Goal: Task Accomplishment & Management: Complete application form

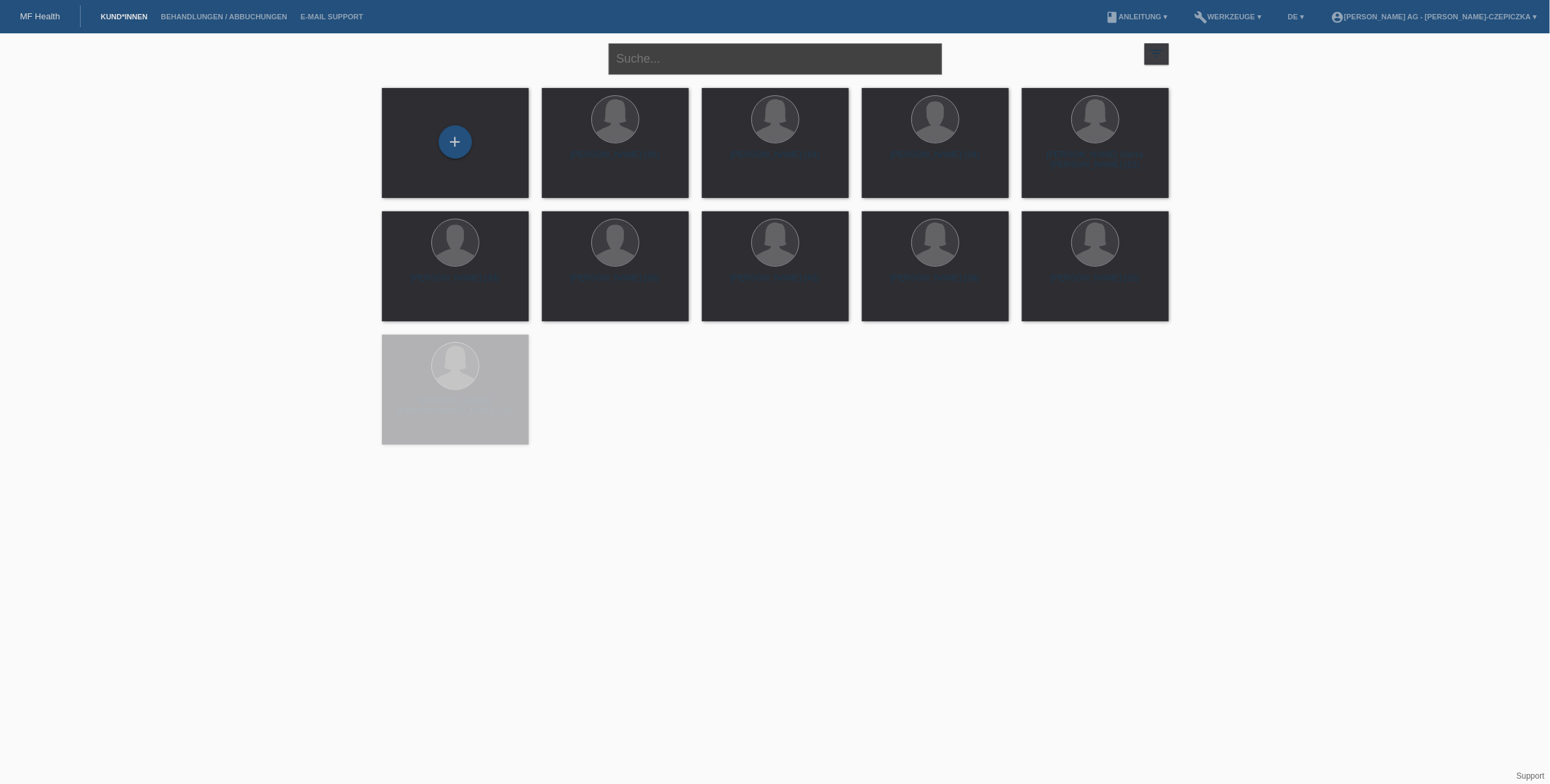
click at [692, 63] on input "text" at bounding box center [775, 58] width 333 height 31
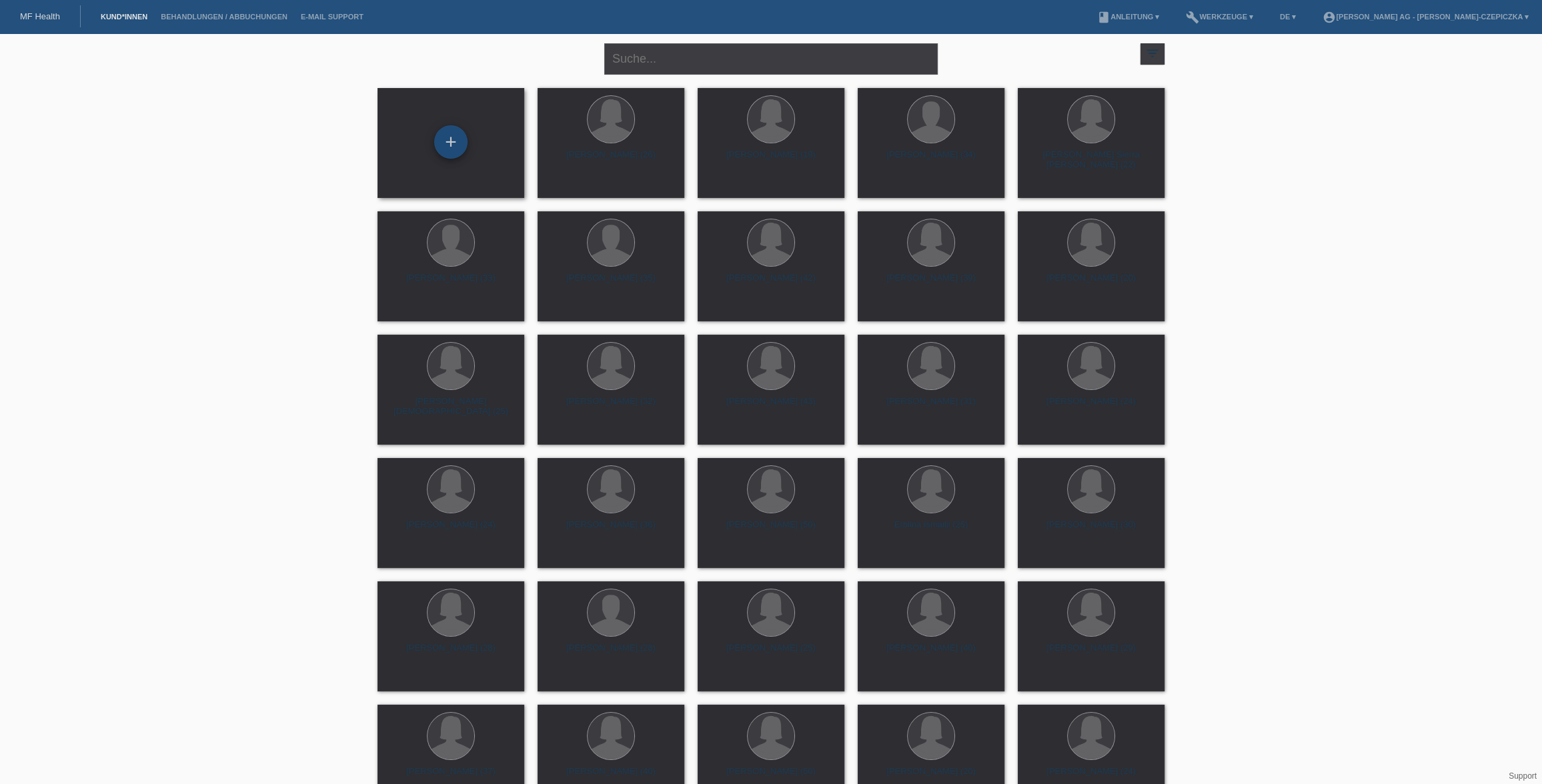
click at [453, 146] on div "+" at bounding box center [451, 142] width 33 height 33
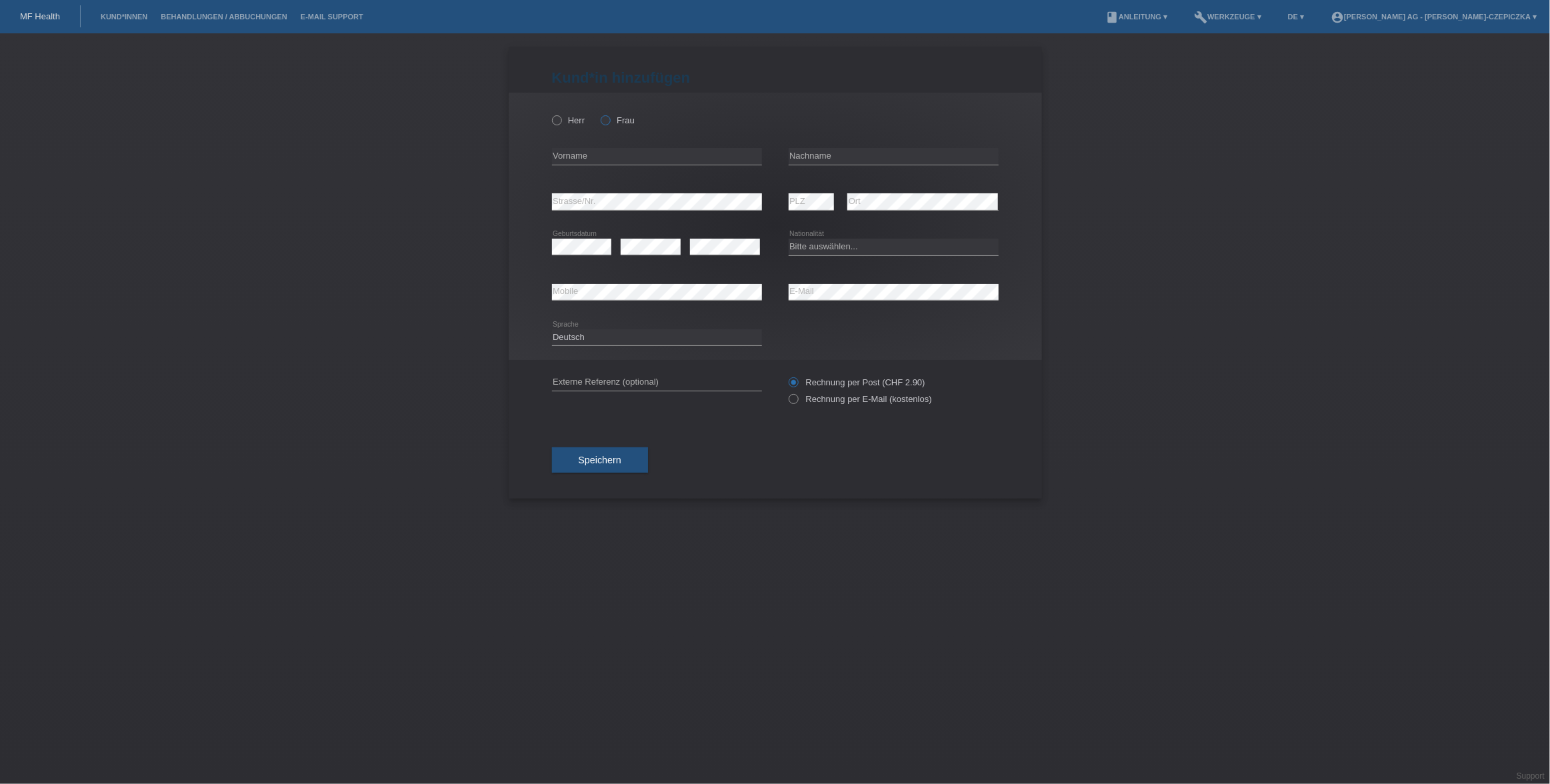
click at [599, 113] on icon at bounding box center [599, 113] width 0 height 0
click at [608, 117] on input "Frau" at bounding box center [605, 120] width 9 height 9
radio input "true"
click at [612, 155] on input "text" at bounding box center [656, 156] width 210 height 17
type input "Isabell"
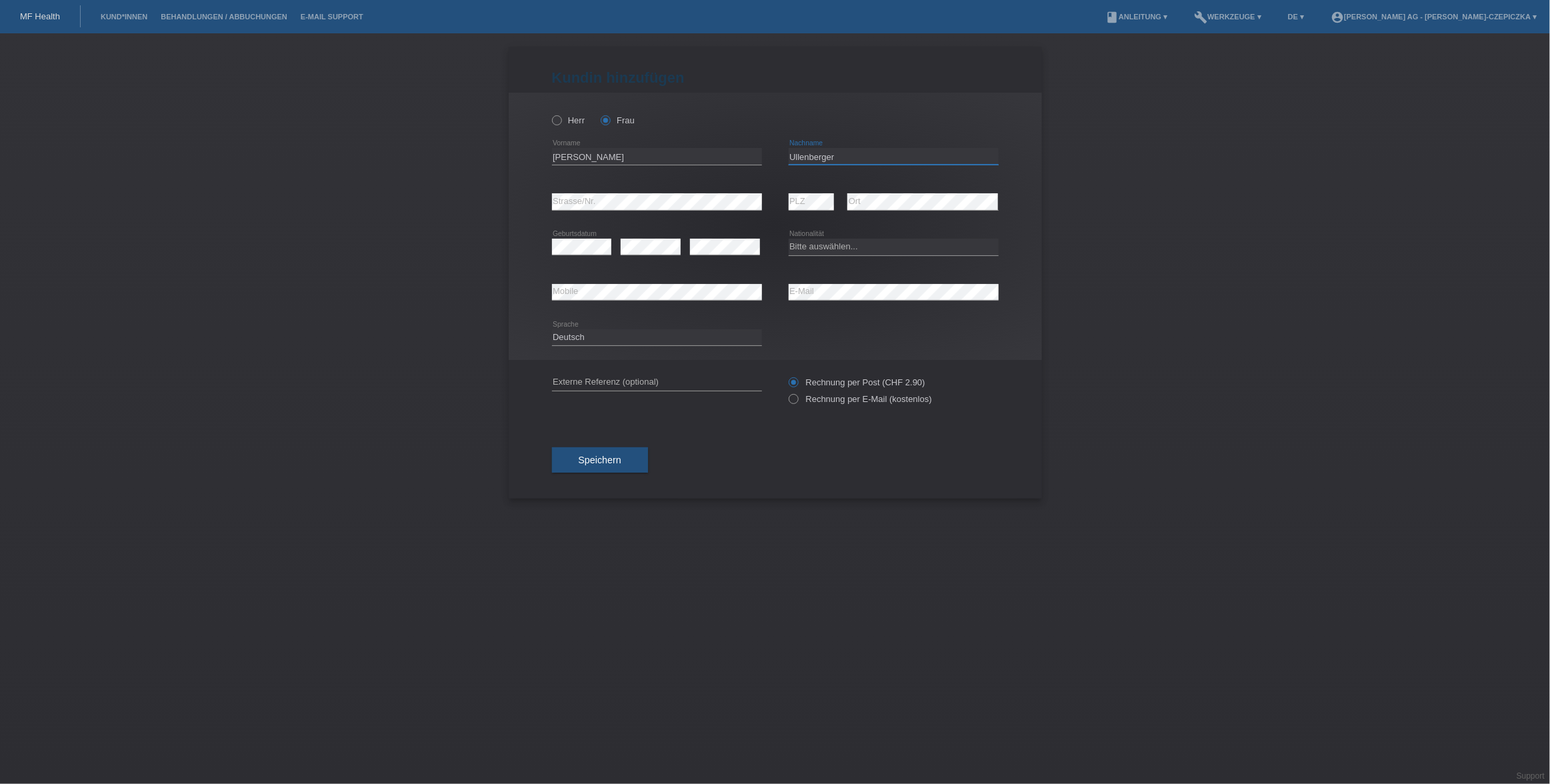
type input "Ullenberger"
click at [865, 244] on select "Bitte auswählen... Schweiz Deutschland Liechtenstein Österreich ------------ Af…" at bounding box center [893, 246] width 210 height 16
select select "DE"
click at [788, 239] on select "Bitte auswählen... Schweiz Deutschland Liechtenstein Österreich ------------ Af…" at bounding box center [893, 246] width 210 height 16
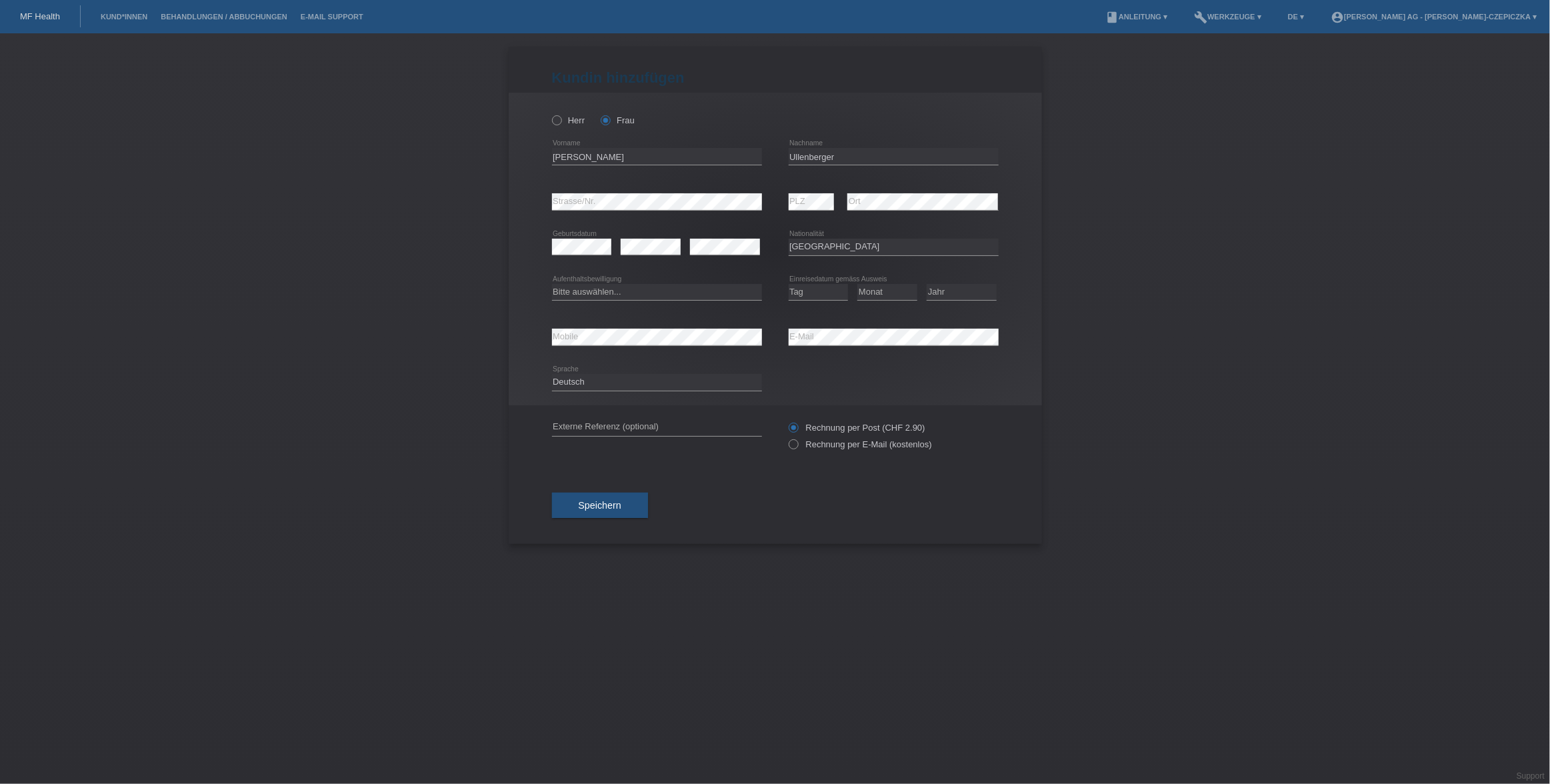
click at [680, 300] on icon at bounding box center [656, 300] width 210 height 1
click at [667, 285] on select "Bitte auswählen... C B B - Flüchtlingsstatus Andere" at bounding box center [656, 292] width 210 height 16
select select "B"
click at [552, 284] on select "Bitte auswählen... C B B - Flüchtlingsstatus Andere" at bounding box center [656, 292] width 210 height 16
click at [826, 293] on select "Tag 01 02 03 04 05 06 07 08 09 10 11" at bounding box center [818, 292] width 60 height 16
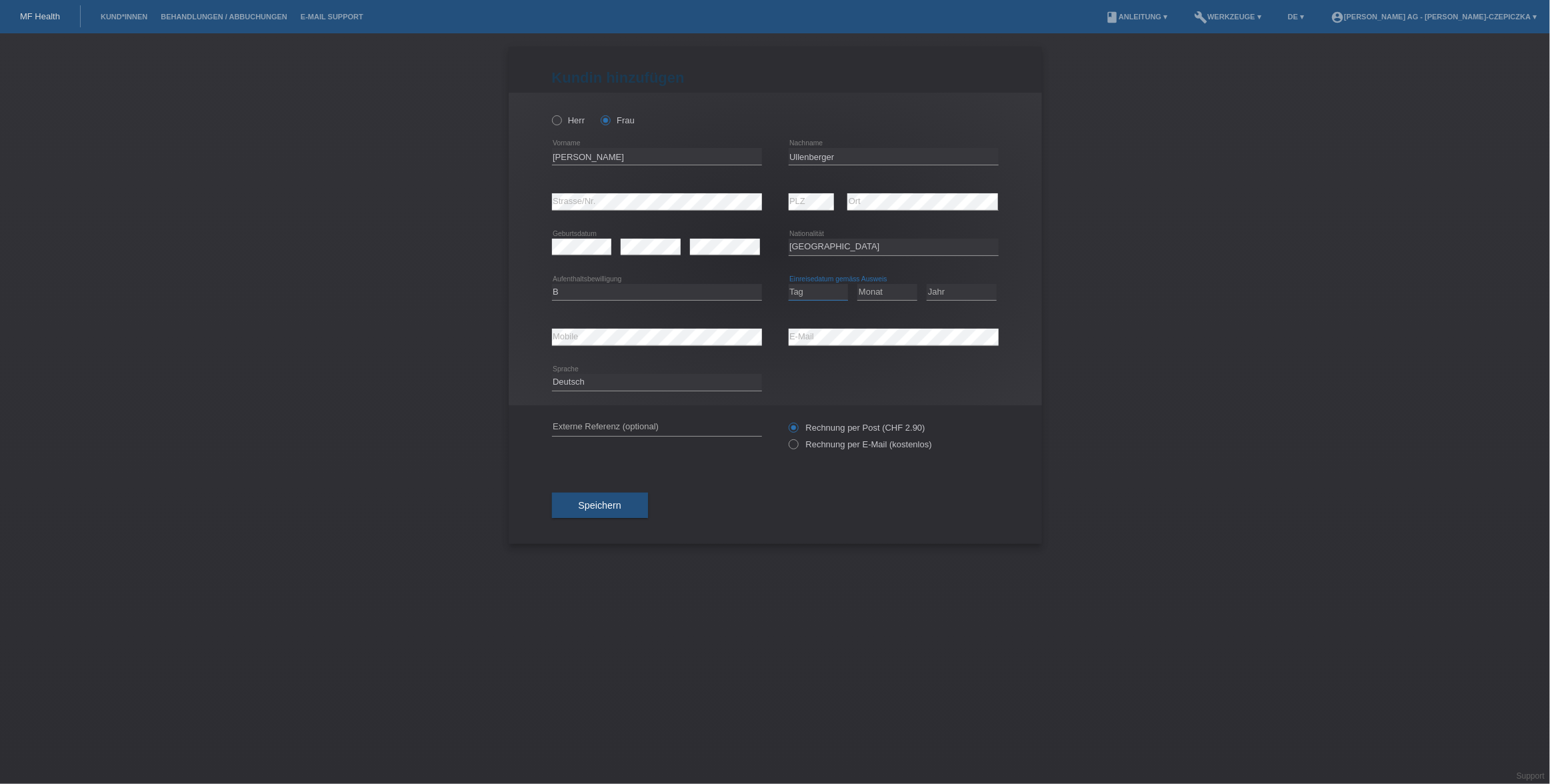
select select "14"
click at [788, 284] on select "Tag 01 02 03 04 05 06 07 08 09 10 11" at bounding box center [818, 292] width 60 height 16
click at [899, 293] on select "Monat 01 02 03 04 05 06 07 08 09 10 11" at bounding box center [887, 292] width 60 height 16
select select "09"
click at [858, 284] on select "Monat 01 02 03 04 05 06 07 08 09 10 11" at bounding box center [887, 292] width 60 height 16
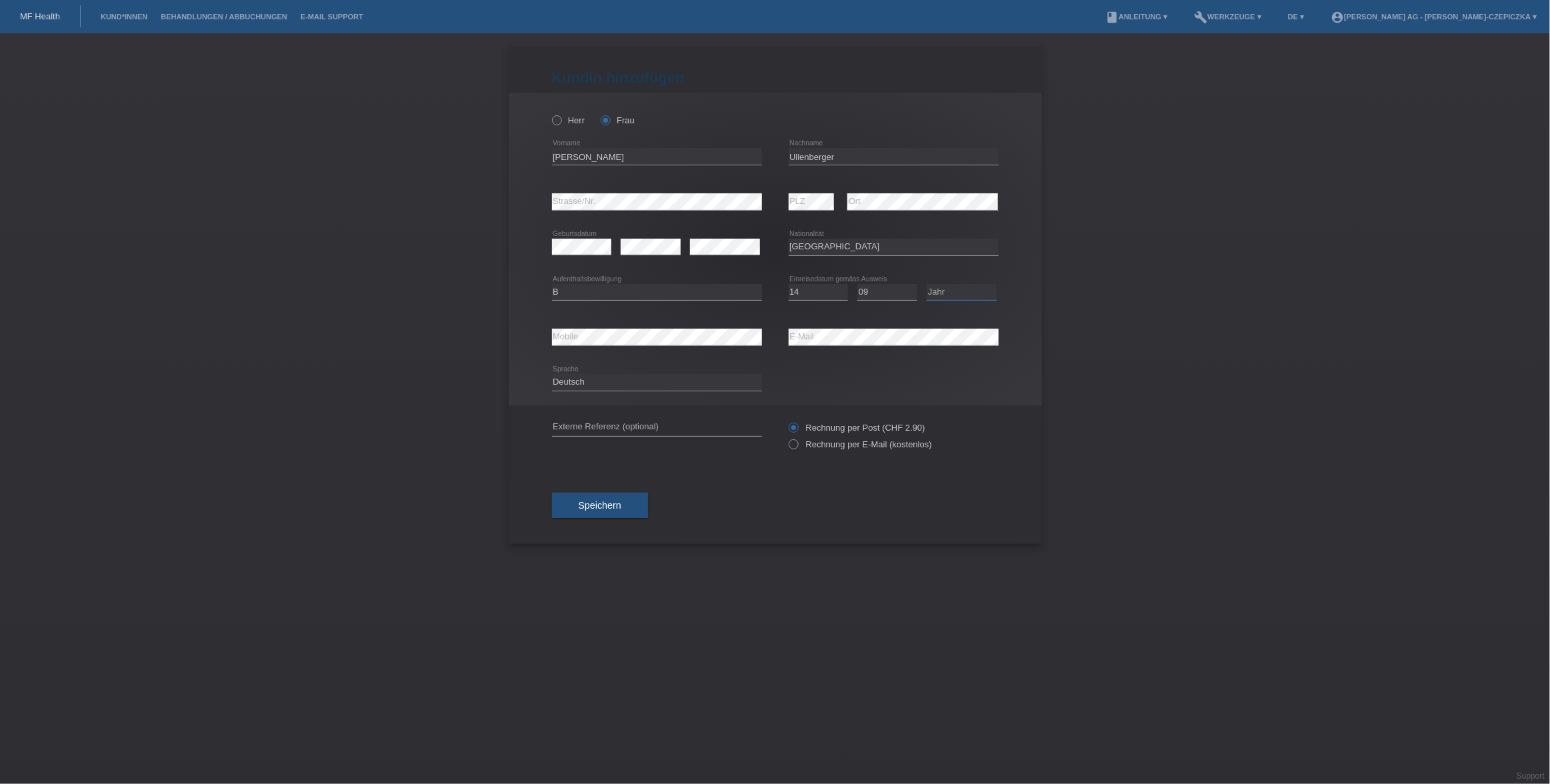
click at [974, 294] on select "Jahr 2025 2024 2023 2022 2021 2020 2019 2018 2017 2016 2015 2014 2013 2012 2011…" at bounding box center [961, 292] width 70 height 16
select select "2015"
click at [927, 284] on select "Jahr 2025 2024 2023 2022 2021 2020 2019 2018 2017 2016 2015 2014 2013 2012 2011…" at bounding box center [961, 292] width 70 height 16
click at [786, 437] on icon at bounding box center [786, 437] width 0 height 0
click at [795, 447] on input "Rechnung per E-Mail (kostenlos)" at bounding box center [793, 447] width 9 height 17
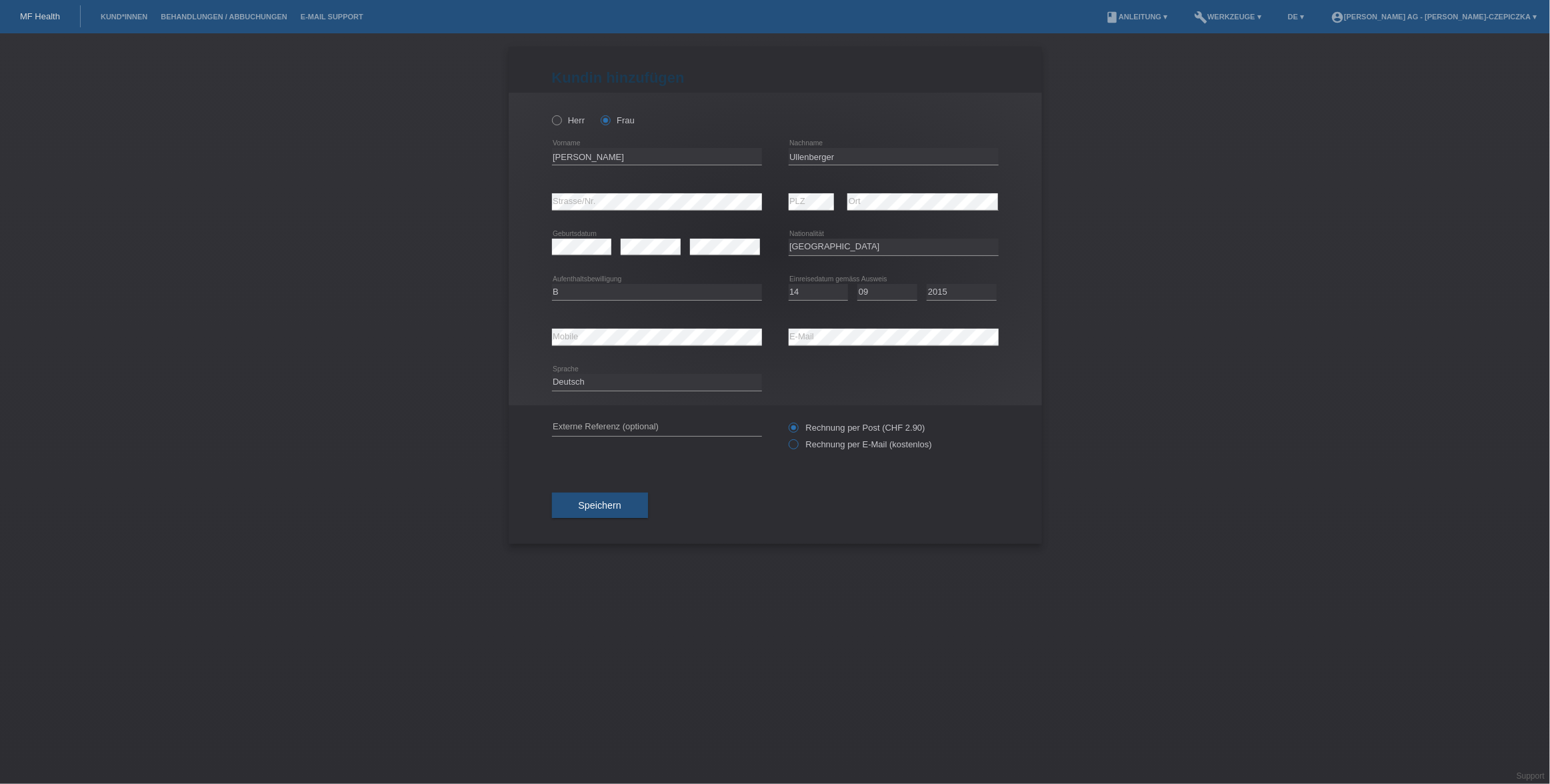
radio input "true"
click at [612, 507] on span "Speichern" at bounding box center [600, 505] width 43 height 11
click at [585, 517] on span "Speichern" at bounding box center [600, 512] width 43 height 11
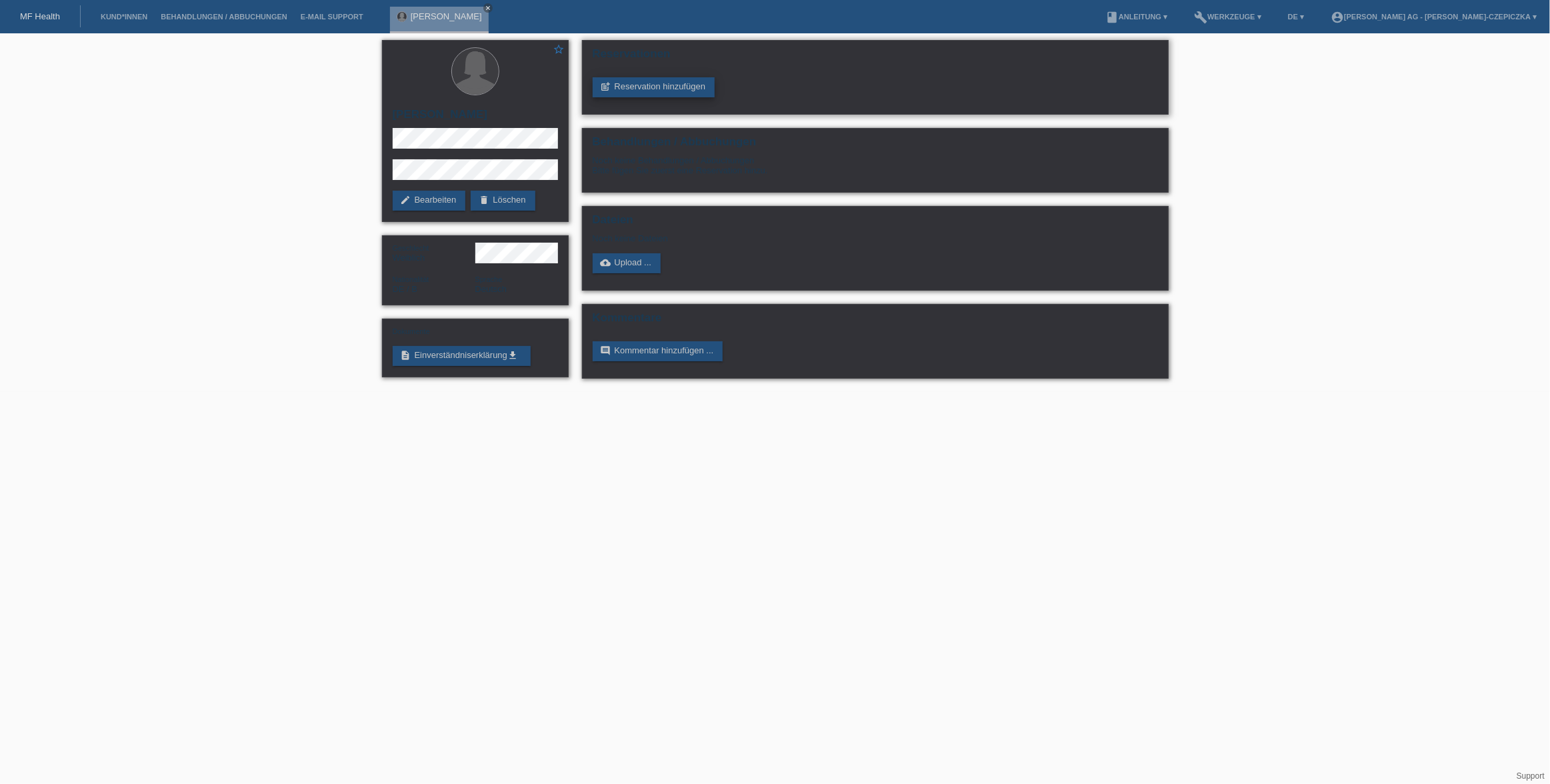
click at [650, 89] on link "post_add Reservation hinzufügen" at bounding box center [654, 87] width 123 height 20
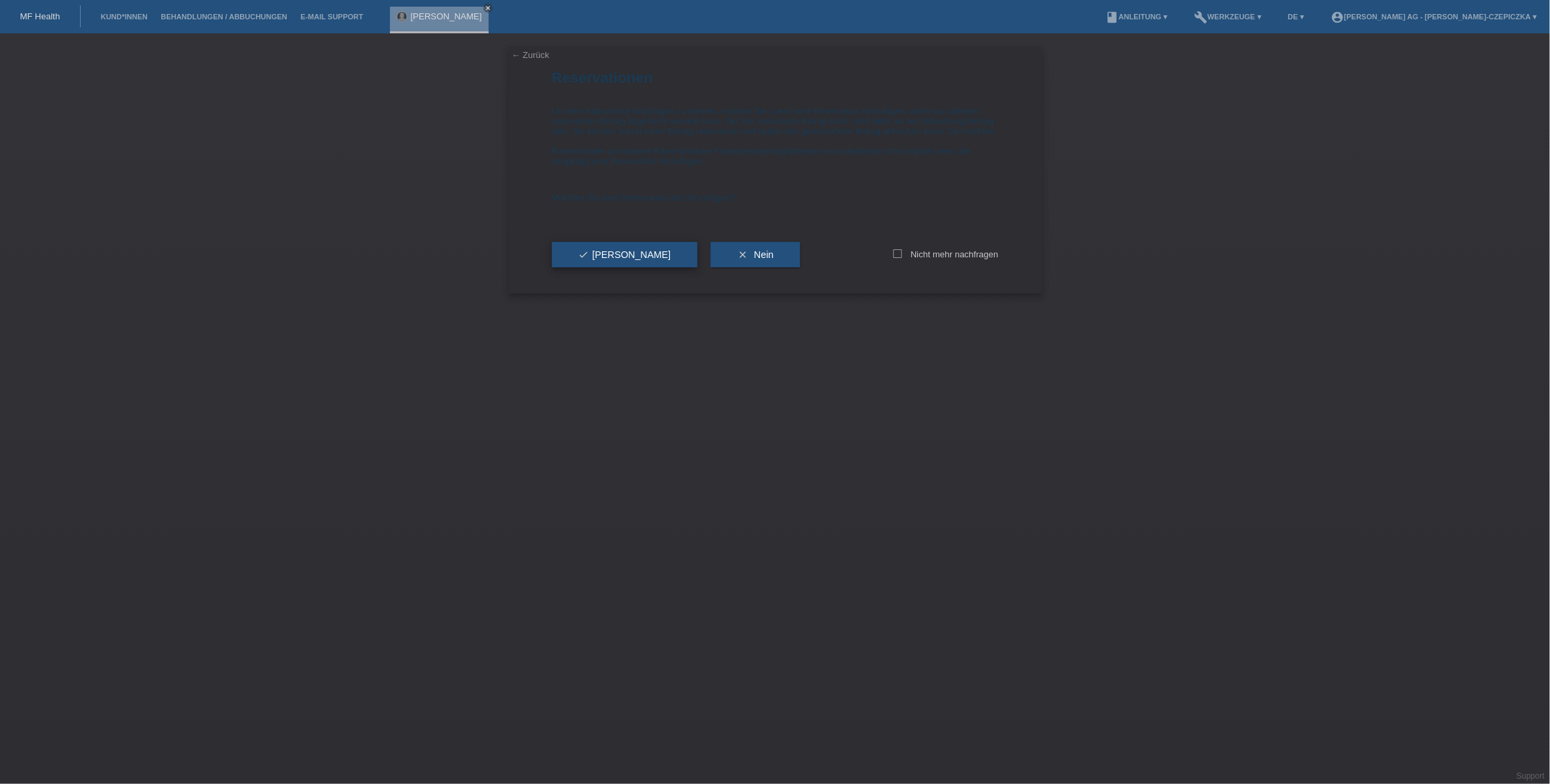
click at [602, 260] on span "check Ja" at bounding box center [625, 254] width 93 height 11
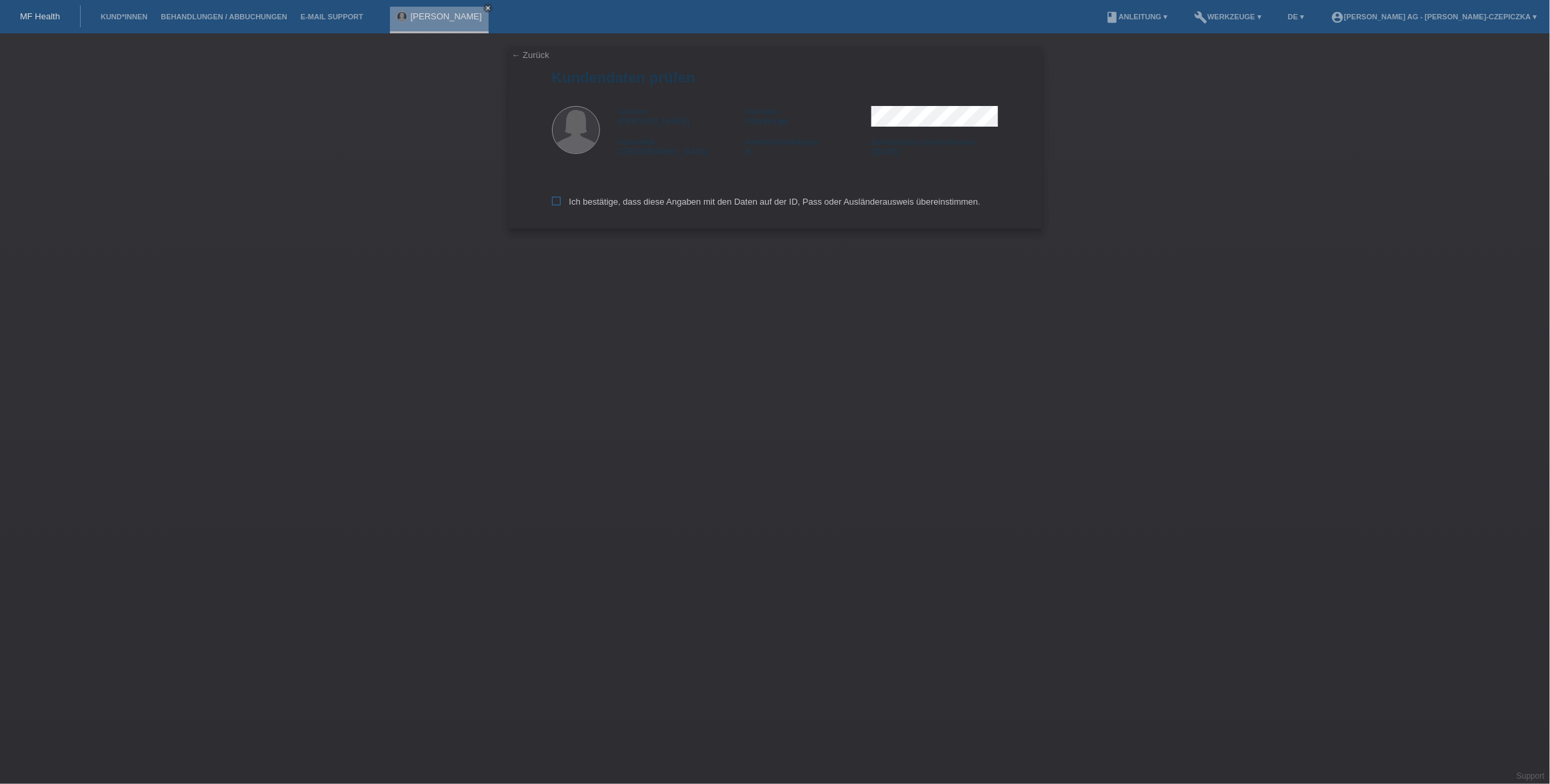
click at [557, 206] on label "Ich bestätige, dass diese Angaben mit den Daten auf der ID, Pass oder Ausländer…" at bounding box center [766, 202] width 429 height 10
click at [557, 205] on input "Ich bestätige, dass diese Angaben mit den Daten auf der ID, Pass oder Ausländer…" at bounding box center [556, 201] width 9 height 9
checkbox input "true"
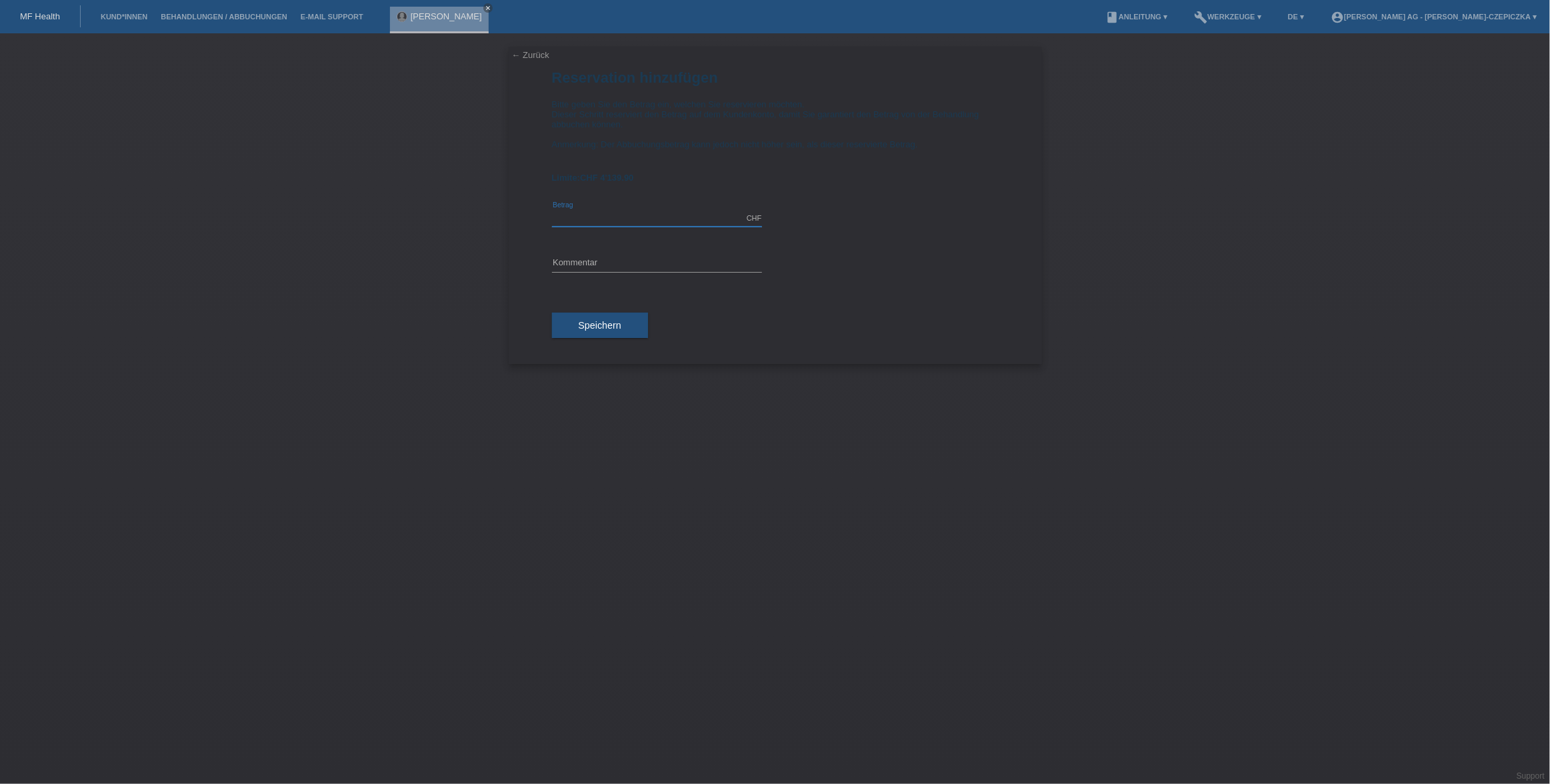
click at [682, 226] on input "text" at bounding box center [656, 218] width 210 height 17
type input "4000.00"
click at [621, 324] on button "Speichern" at bounding box center [600, 325] width 96 height 25
click at [612, 267] on input "text" at bounding box center [656, 263] width 210 height 17
type input "Lippen"
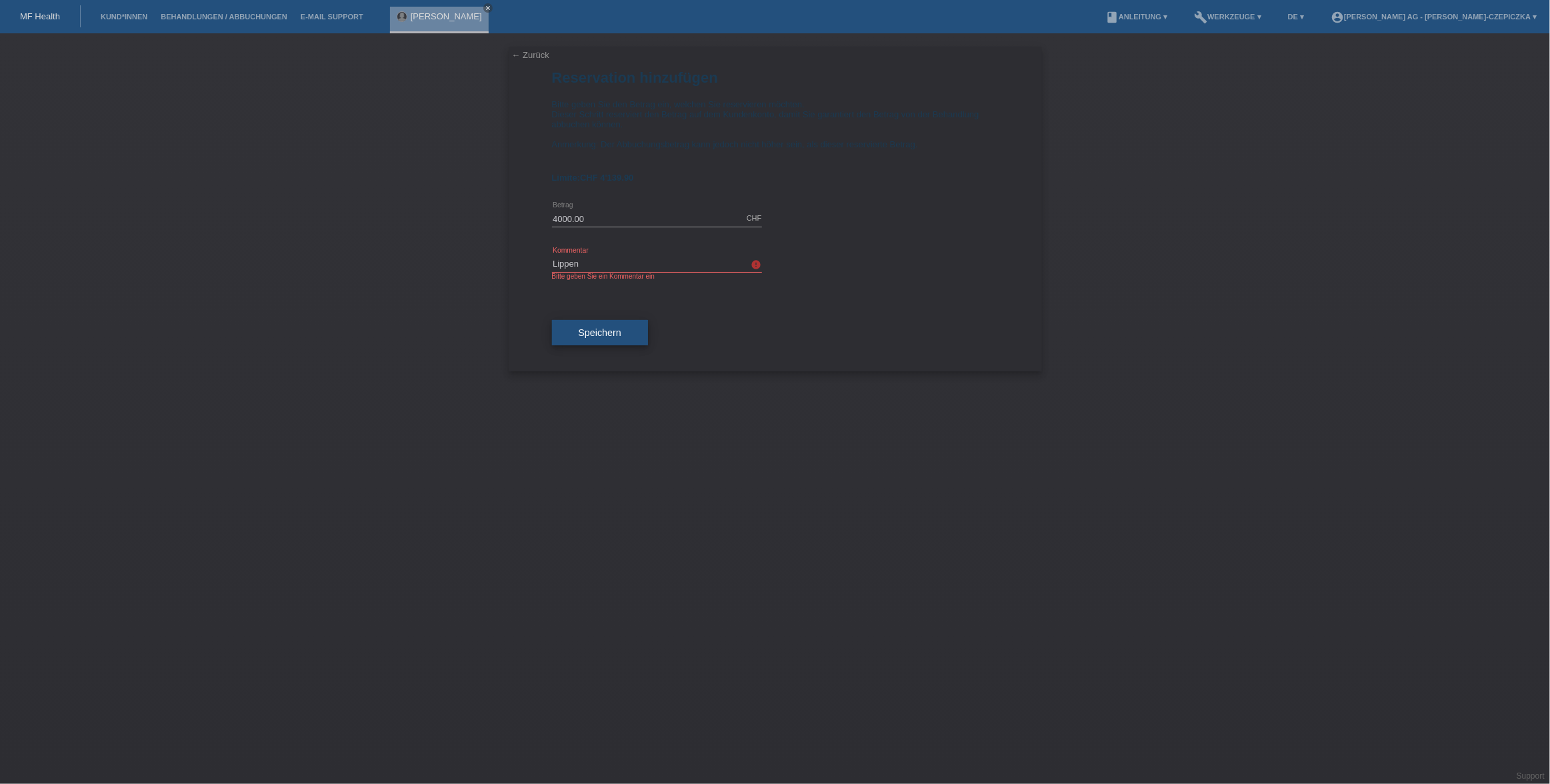
click at [614, 332] on span "Speichern" at bounding box center [600, 332] width 43 height 11
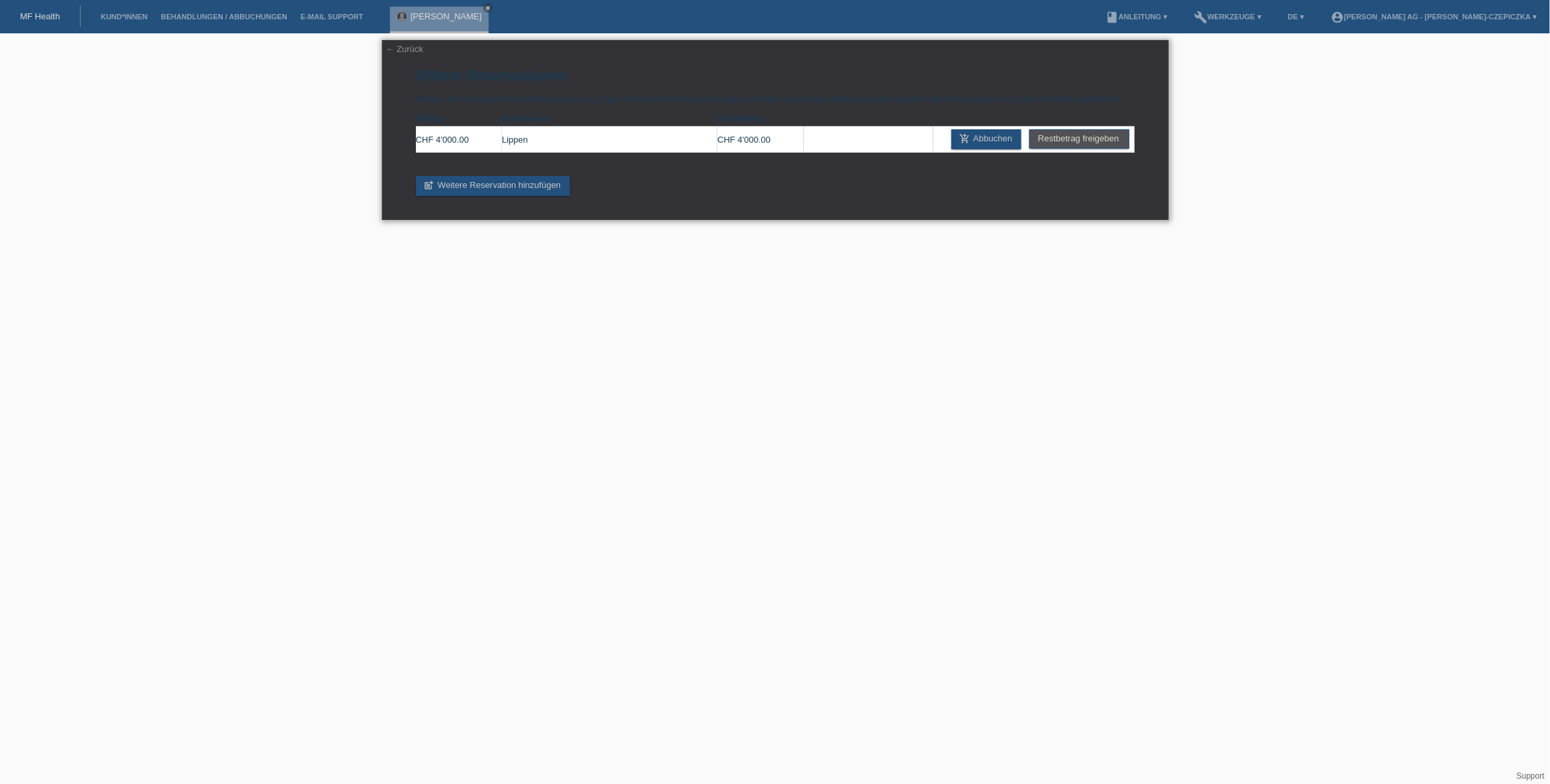
click at [400, 52] on link "← Zurück" at bounding box center [405, 49] width 37 height 10
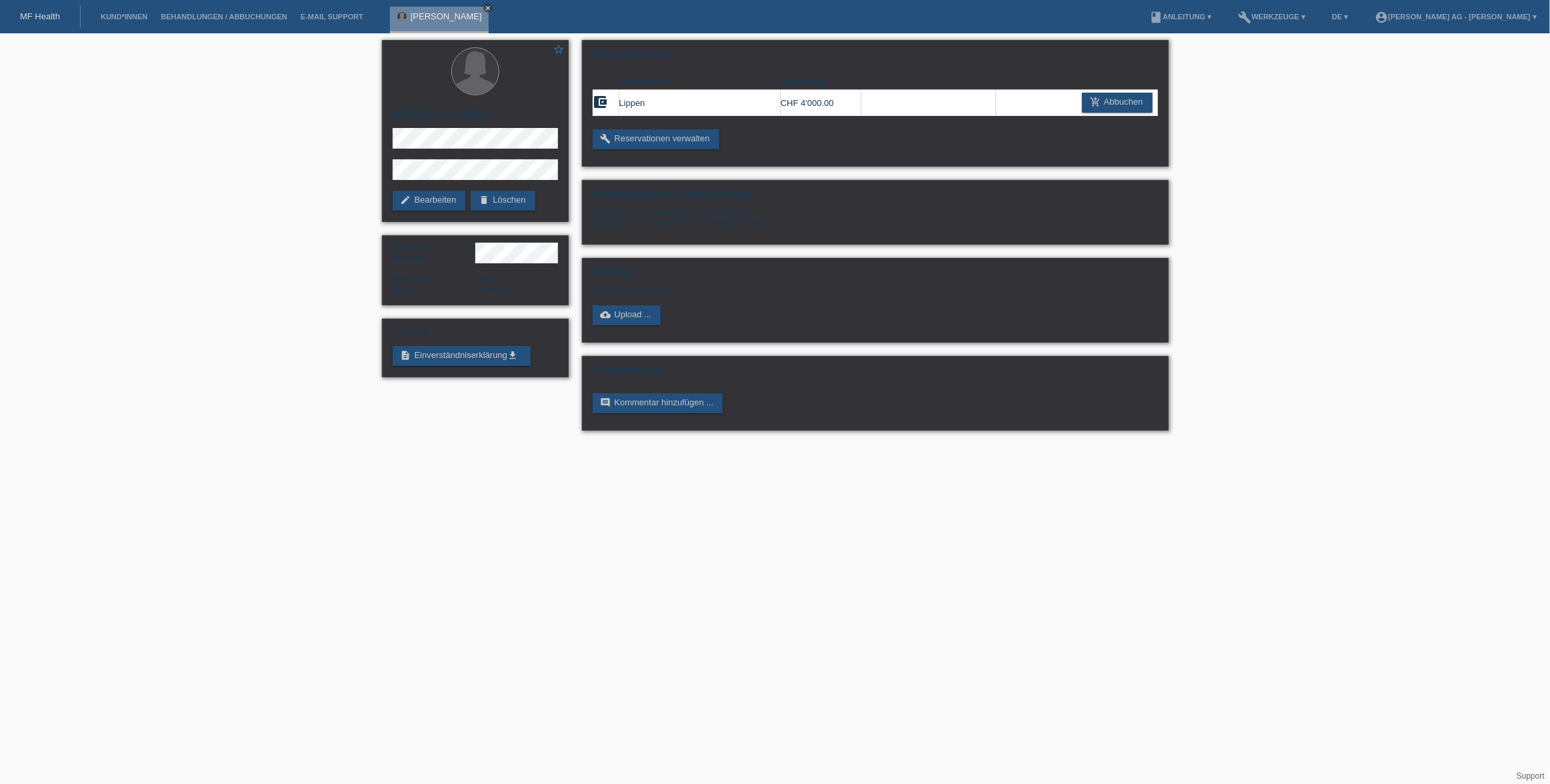
click at [491, 10] on icon "close" at bounding box center [487, 7] width 6 height 6
click at [1276, 148] on div "star_border [PERSON_NAME] edit Bearbeiten delete Löschen Geschlecht Weiblich Na…" at bounding box center [775, 239] width 1550 height 411
click at [126, 17] on link "Kund*innen" at bounding box center [123, 17] width 60 height 8
